Goal: Book appointment/travel/reservation

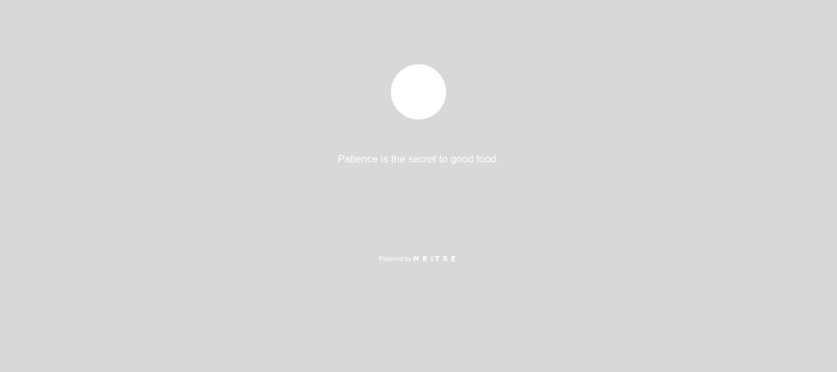
select select "es"
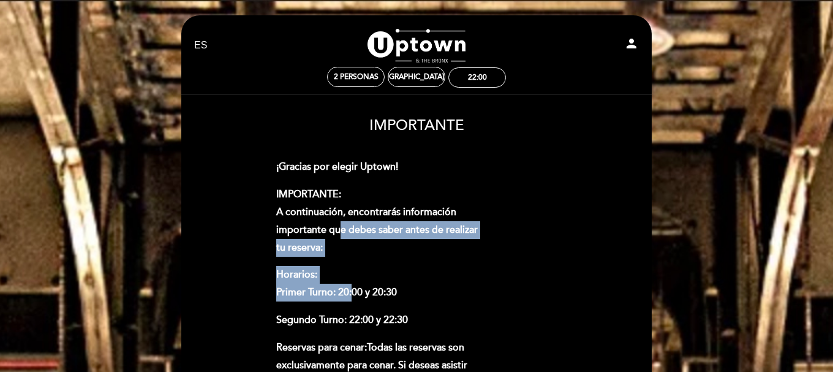
drag, startPoint x: 340, startPoint y: 233, endPoint x: 352, endPoint y: 294, distance: 61.7
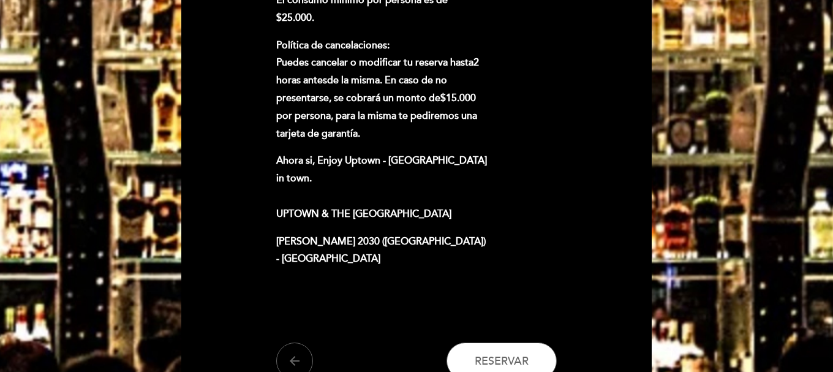
scroll to position [833, 0]
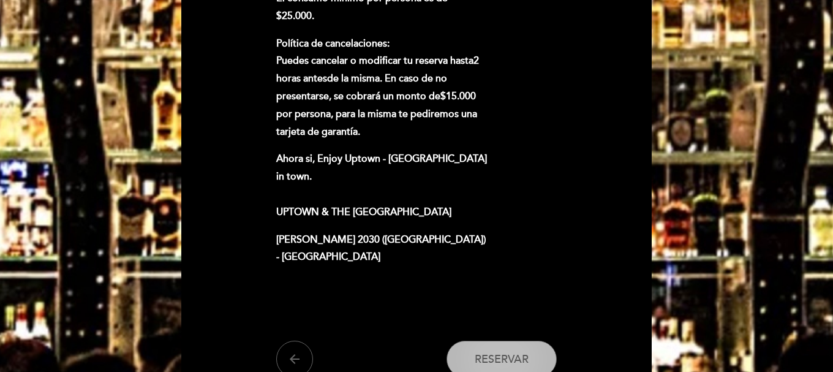
click at [483, 352] on span "Reservar" at bounding box center [502, 358] width 54 height 13
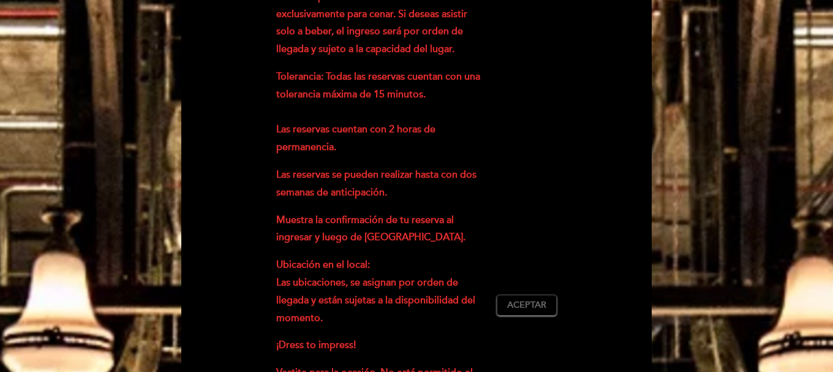
scroll to position [367, 0]
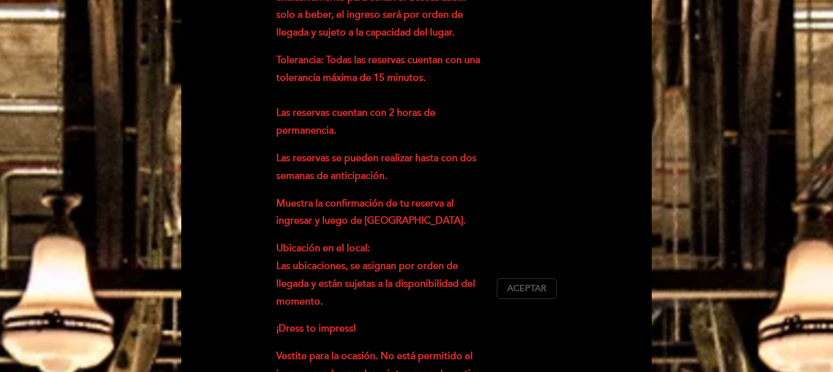
click at [526, 282] on span "Aceptar" at bounding box center [526, 288] width 39 height 13
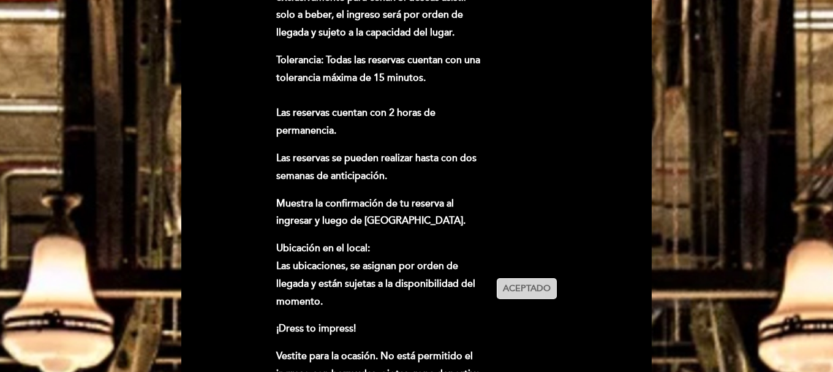
click at [533, 282] on span "Aceptado" at bounding box center [527, 288] width 48 height 13
click at [537, 259] on div "¡Gracias por elegir Uptown! IMPORTANTE: A continuación, encontrarás información…" at bounding box center [416, 288] width 281 height 995
click at [538, 282] on span "Aceptar" at bounding box center [526, 288] width 39 height 13
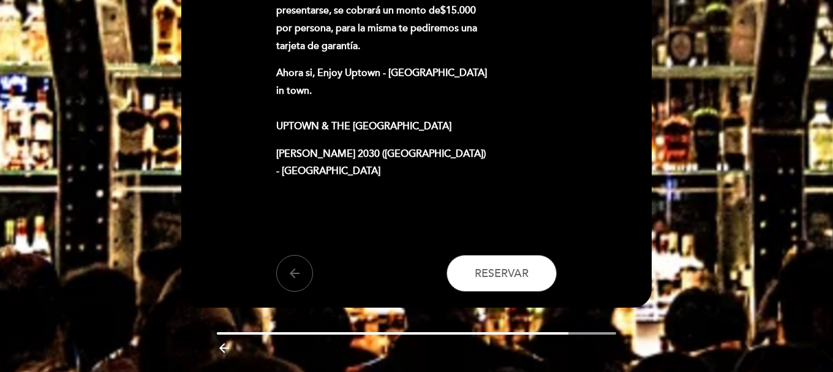
scroll to position [919, 0]
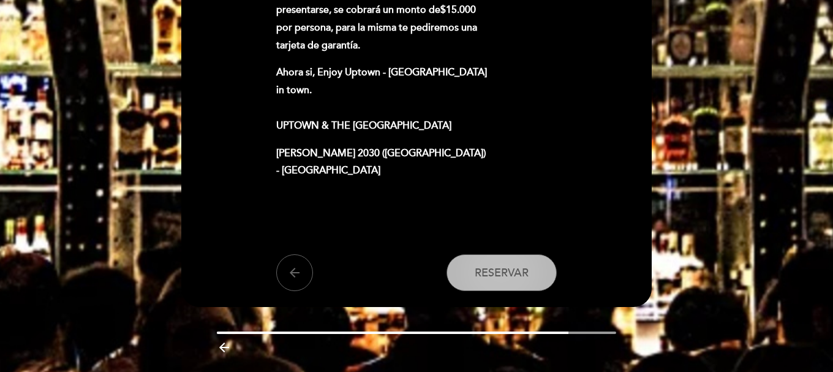
click at [508, 266] on span "Reservar" at bounding box center [502, 272] width 54 height 13
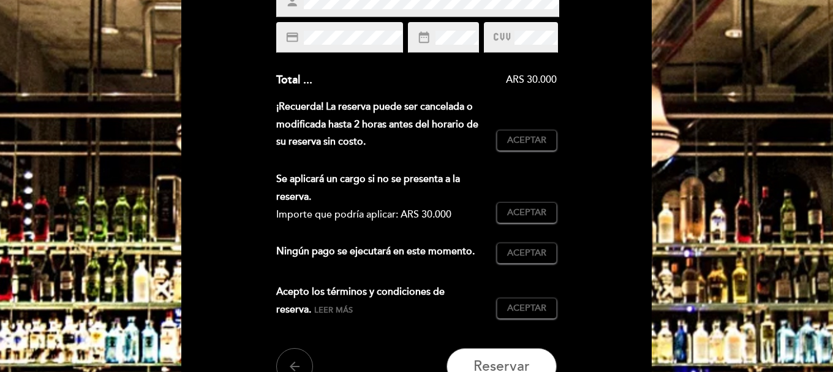
scroll to position [269, 0]
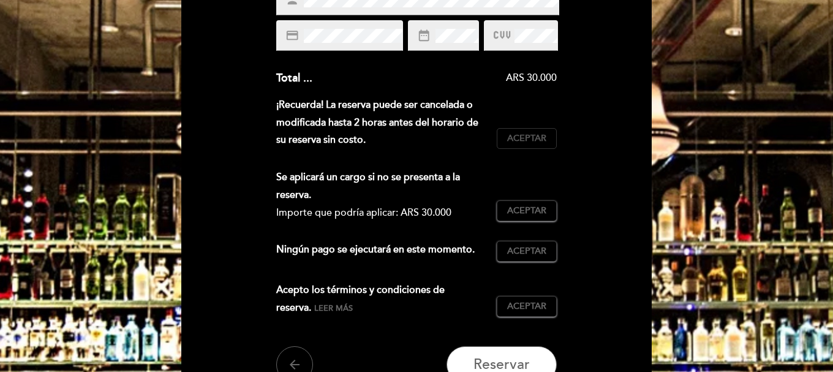
click at [518, 140] on span "Aceptar" at bounding box center [526, 138] width 39 height 13
click at [524, 208] on span "Aceptar" at bounding box center [526, 211] width 39 height 13
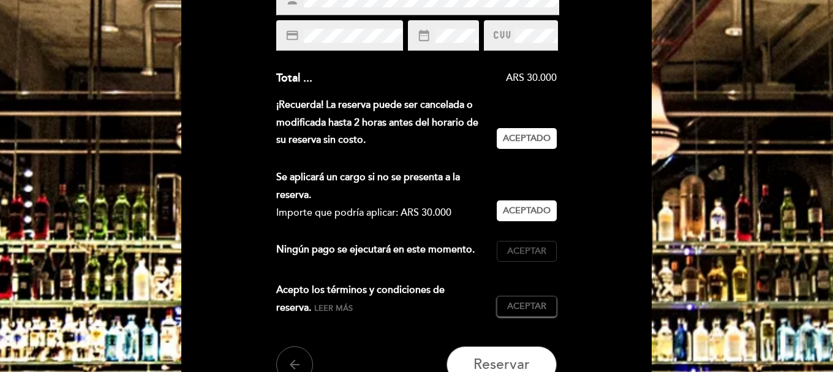
click at [527, 251] on span "Aceptar" at bounding box center [526, 251] width 39 height 13
click at [522, 308] on span "Aceptar" at bounding box center [526, 306] width 39 height 13
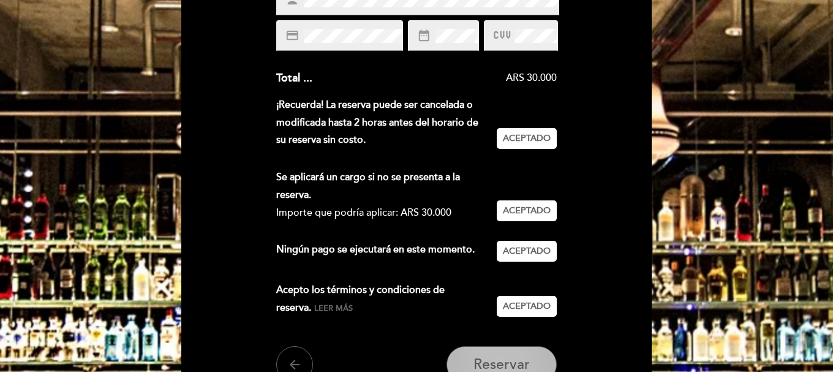
click at [511, 354] on button "Reservar" at bounding box center [502, 364] width 110 height 37
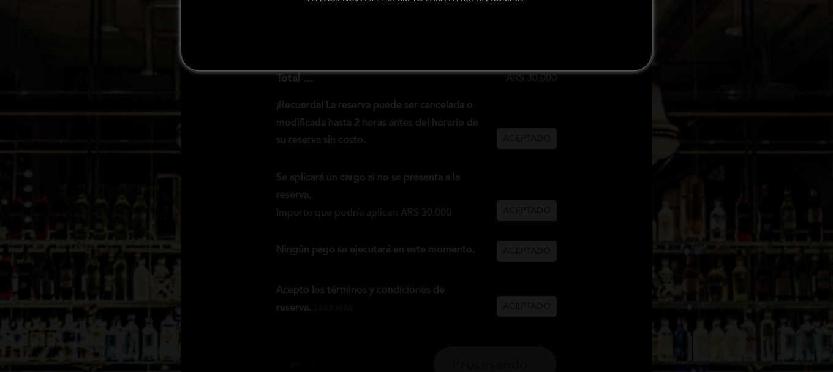
scroll to position [0, 0]
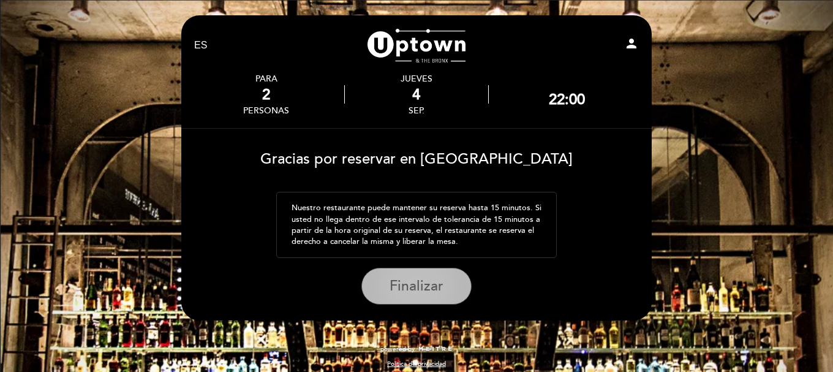
click at [421, 286] on span "Finalizar" at bounding box center [417, 285] width 54 height 17
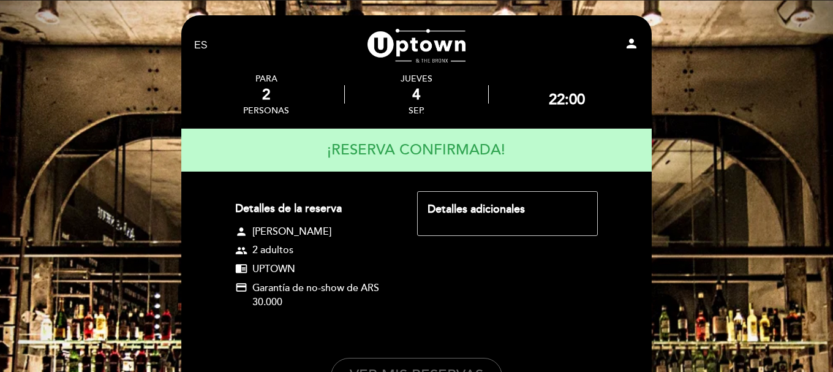
click at [819, 64] on div "EN ES PT [GEOGRAPHIC_DATA] person PARA 2 personas [DATE] 22:00" at bounding box center [416, 256] width 833 height 513
click at [416, 111] on div "sep." at bounding box center [416, 110] width 143 height 10
drag, startPoint x: 416, startPoint y: 111, endPoint x: 323, endPoint y: 72, distance: 101.0
click at [352, 82] on div "[DATE]" at bounding box center [416, 94] width 143 height 42
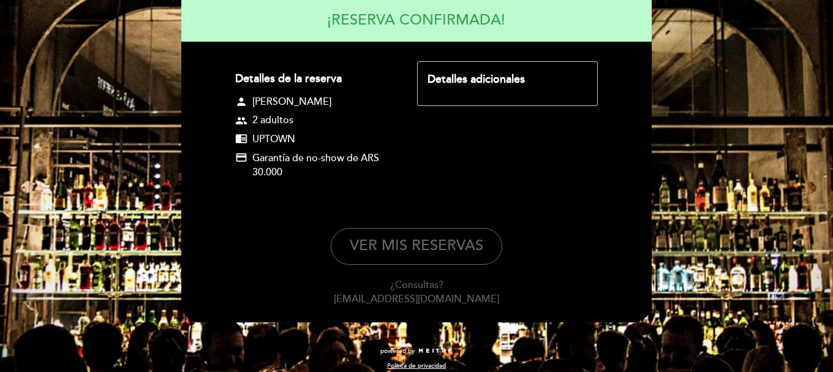
scroll to position [141, 0]
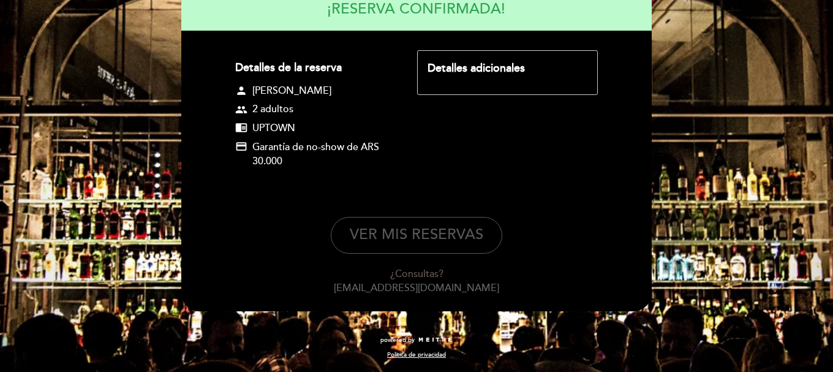
click at [453, 235] on button "VER MIS RESERVAS" at bounding box center [416, 235] width 171 height 37
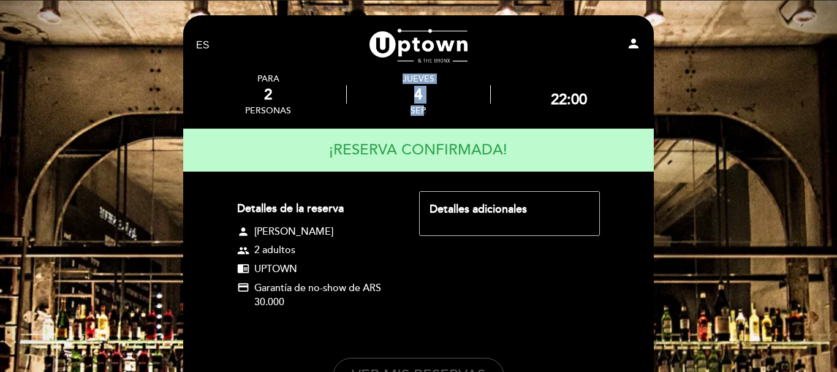
select select "es"
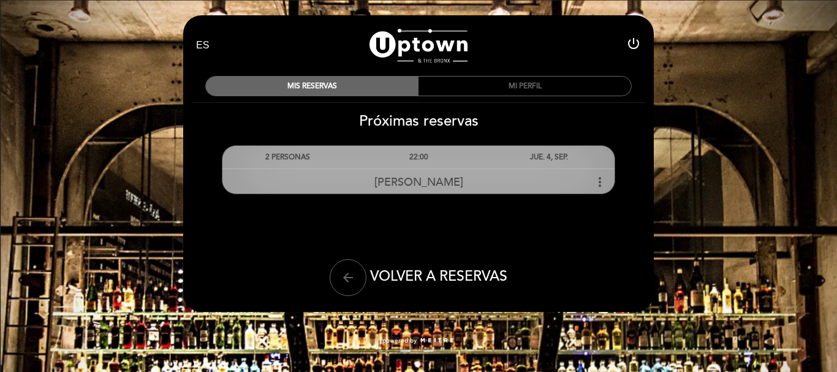
click at [420, 182] on span "[PERSON_NAME]" at bounding box center [418, 181] width 89 height 13
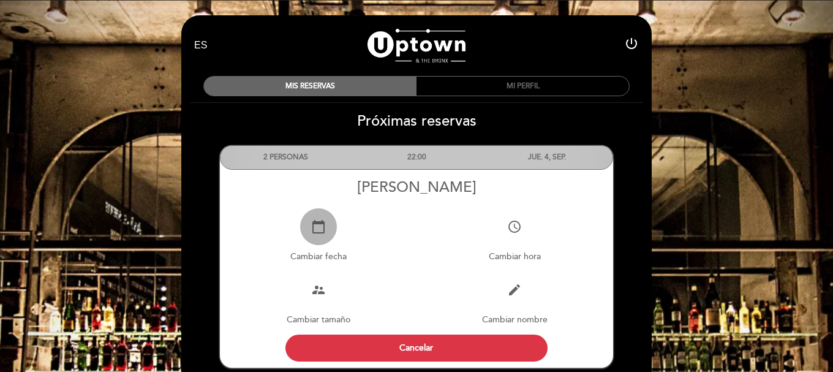
click at [318, 226] on icon "calendar_today" at bounding box center [318, 226] width 15 height 15
select select "es"
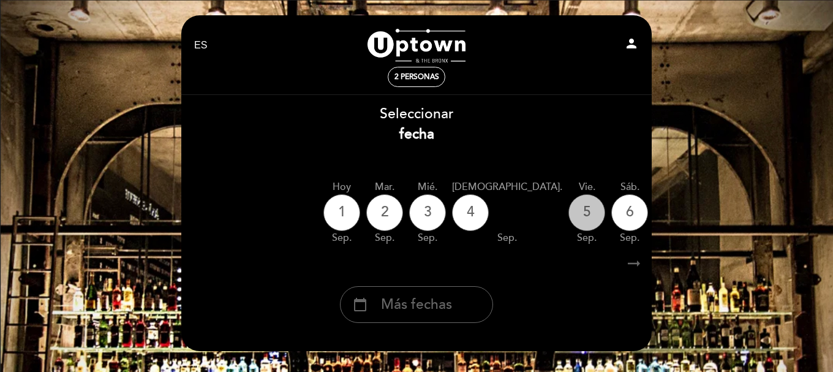
click at [568, 210] on div "5" at bounding box center [586, 212] width 37 height 37
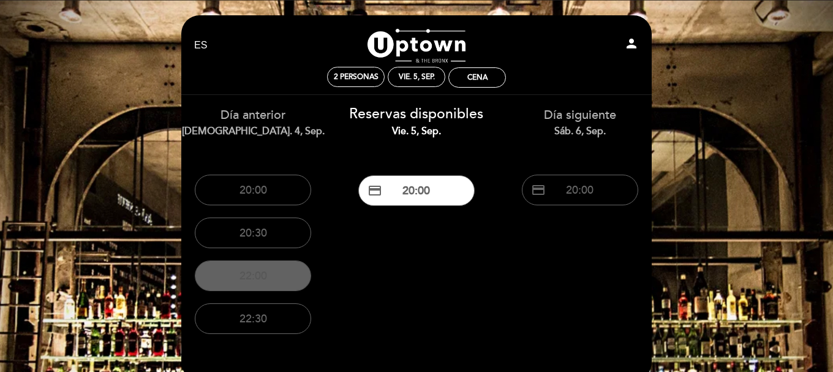
click at [266, 274] on button "22:00" at bounding box center [253, 275] width 116 height 31
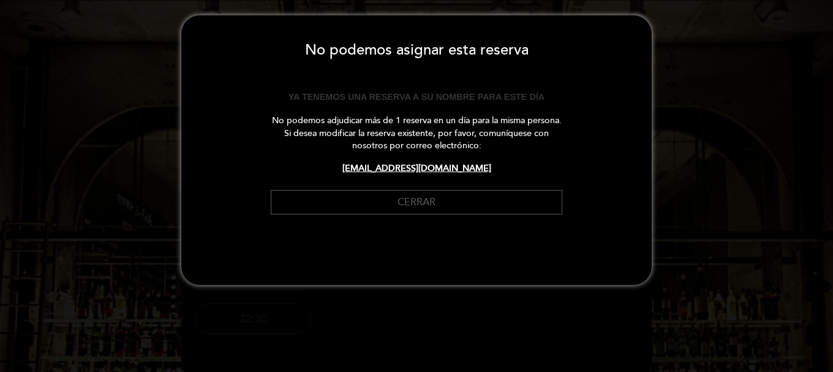
click at [409, 200] on button "Cerrar" at bounding box center [417, 202] width 292 height 25
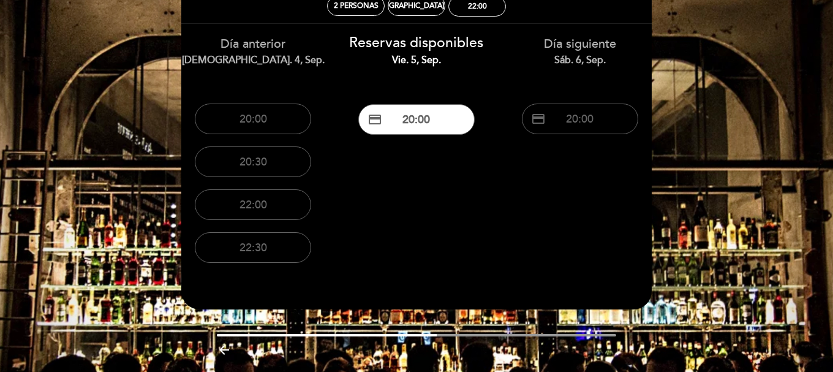
scroll to position [98, 0]
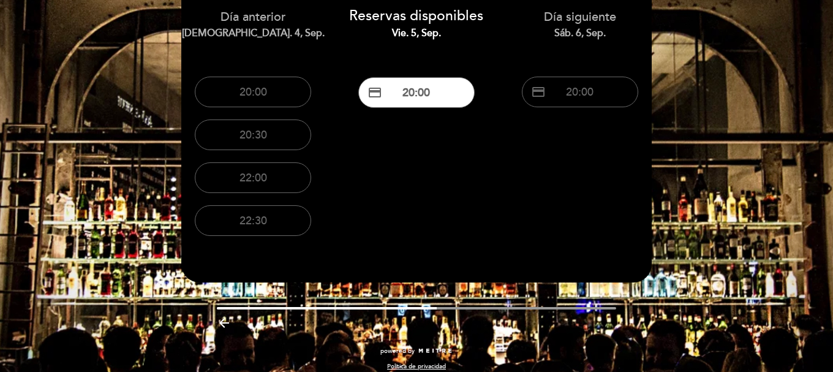
click at [745, 170] on div "EN ES PT [GEOGRAPHIC_DATA] person 2 personas jue. 4, sep. 22:00 [GEOGRAPHIC_DAT…" at bounding box center [416, 142] width 833 height 481
click at [728, 80] on div "EN ES PT [GEOGRAPHIC_DATA] person 2 personas jue. 4, sep. 22:00 [GEOGRAPHIC_DAT…" at bounding box center [416, 142] width 833 height 481
click at [244, 175] on button "22:00" at bounding box center [253, 177] width 116 height 31
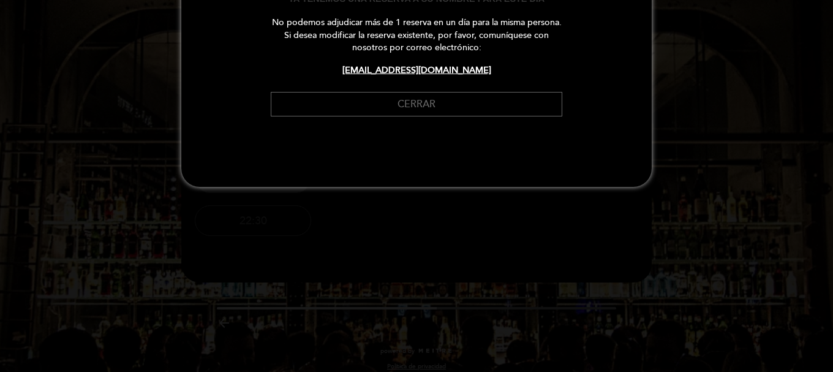
scroll to position [0, 0]
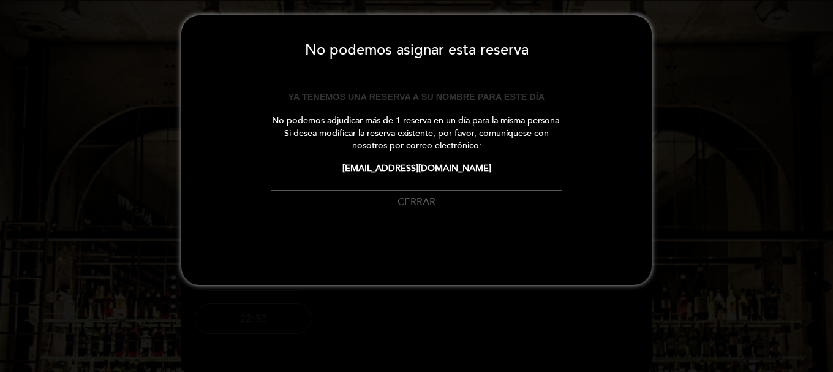
click at [375, 198] on button "Cerrar" at bounding box center [417, 202] width 292 height 25
